Goal: Task Accomplishment & Management: Manage account settings

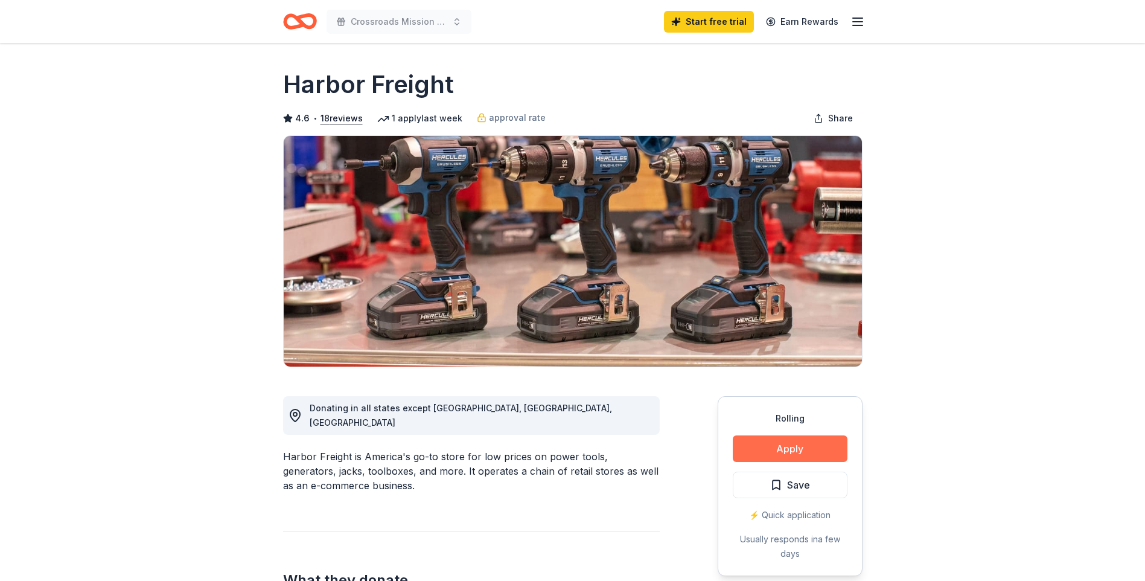
click at [819, 447] on button "Apply" at bounding box center [790, 448] width 115 height 27
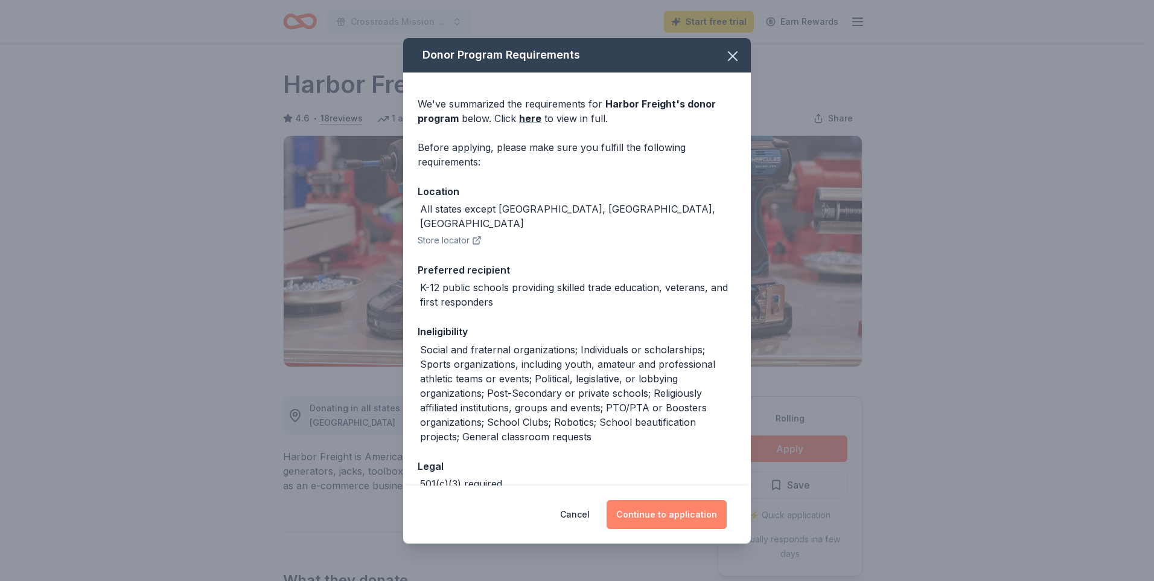
click at [646, 519] on button "Continue to application" at bounding box center [667, 514] width 120 height 29
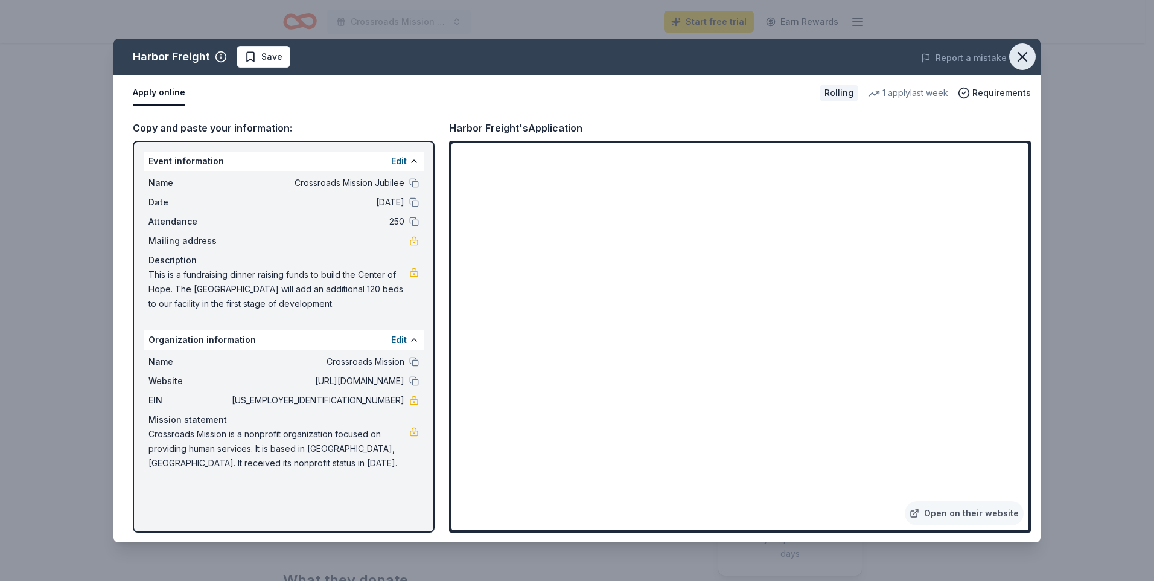
click at [1026, 61] on icon "button" at bounding box center [1022, 57] width 8 height 8
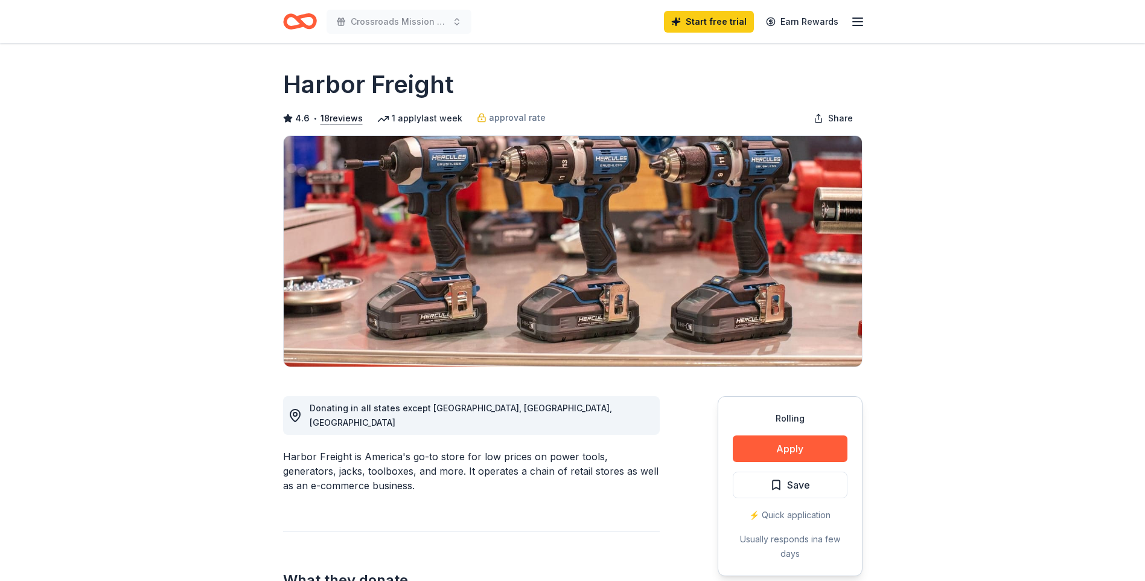
click at [855, 21] on icon "button" at bounding box center [857, 21] width 14 height 14
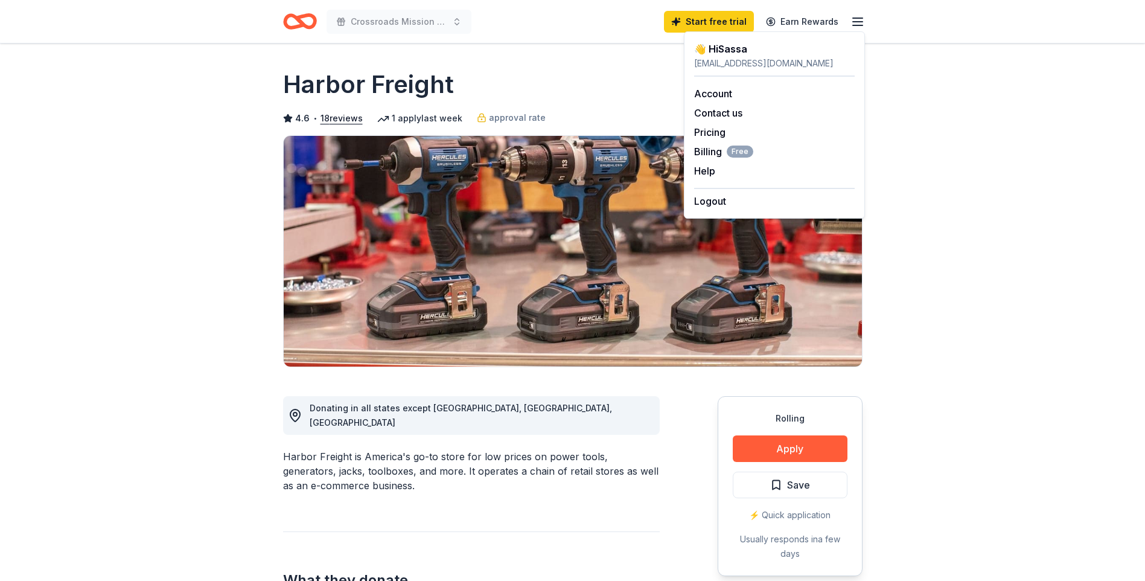
click at [855, 21] on icon "button" at bounding box center [857, 21] width 14 height 14
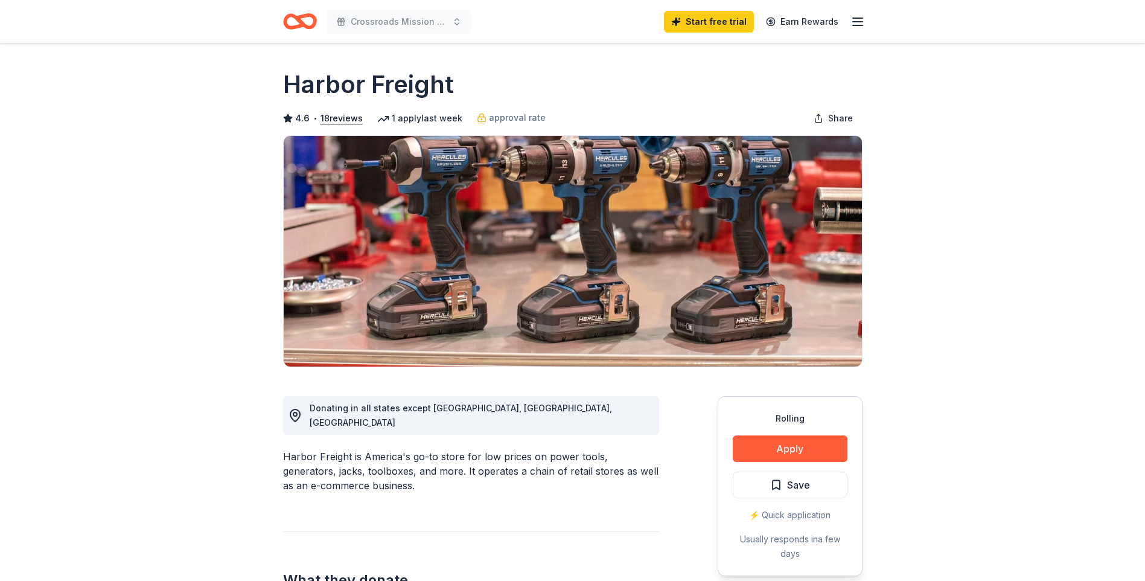
click at [855, 21] on icon "button" at bounding box center [857, 21] width 14 height 14
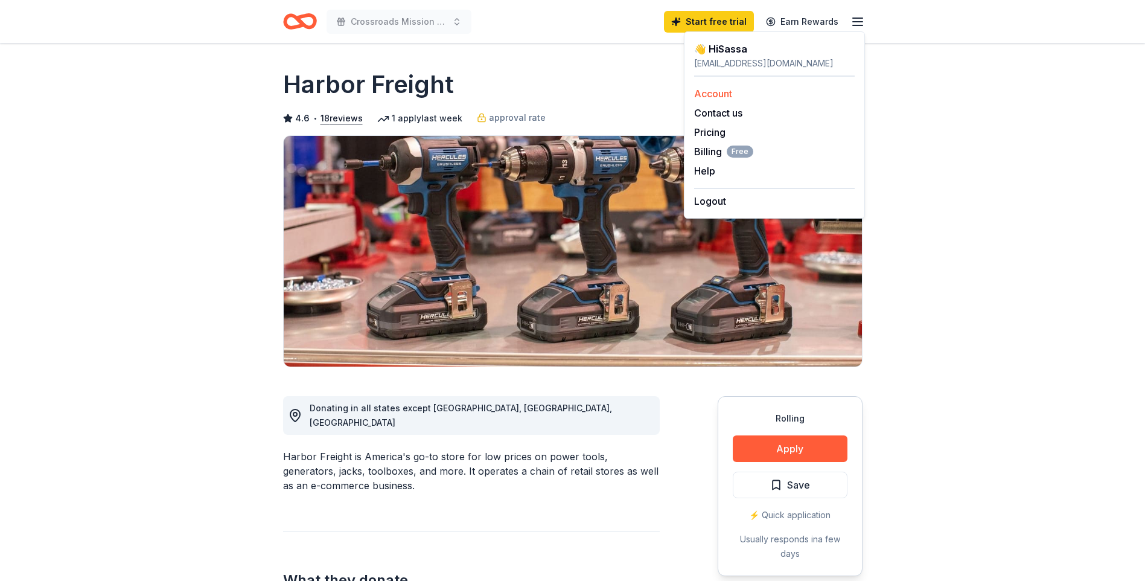
click at [720, 89] on link "Account" at bounding box center [713, 94] width 38 height 12
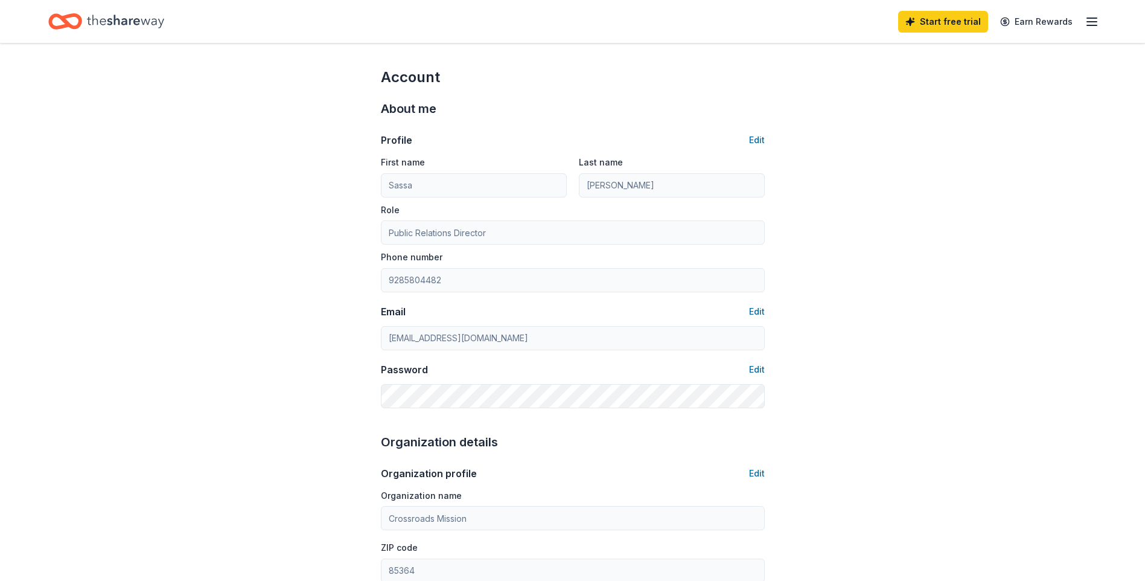
click at [92, 22] on icon "Home" at bounding box center [125, 21] width 77 height 25
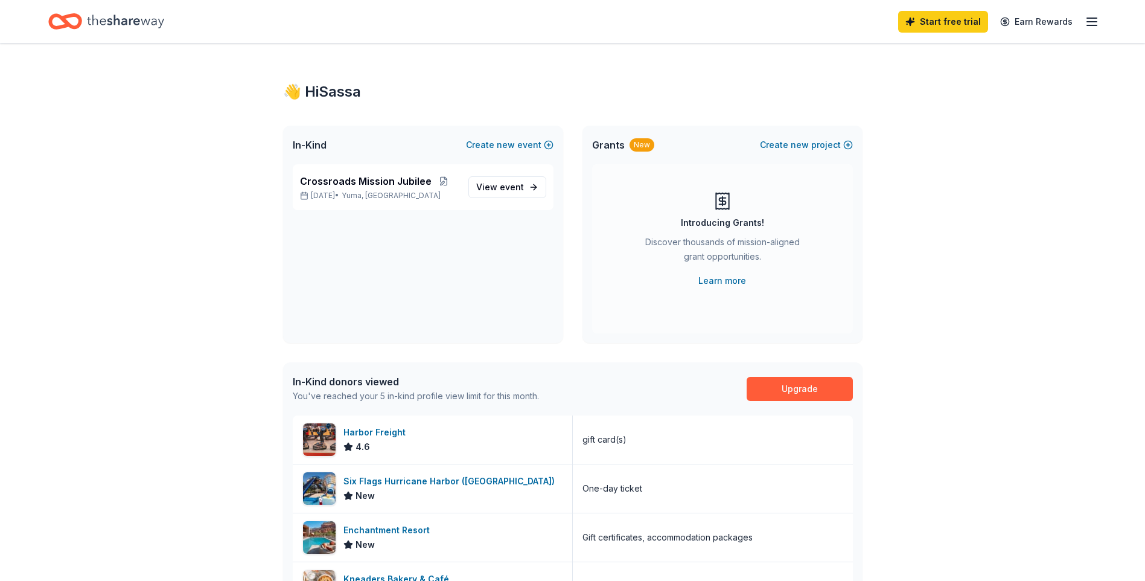
click at [51, 21] on icon "Home" at bounding box center [59, 21] width 19 height 12
